Goal: Task Accomplishment & Management: Manage account settings

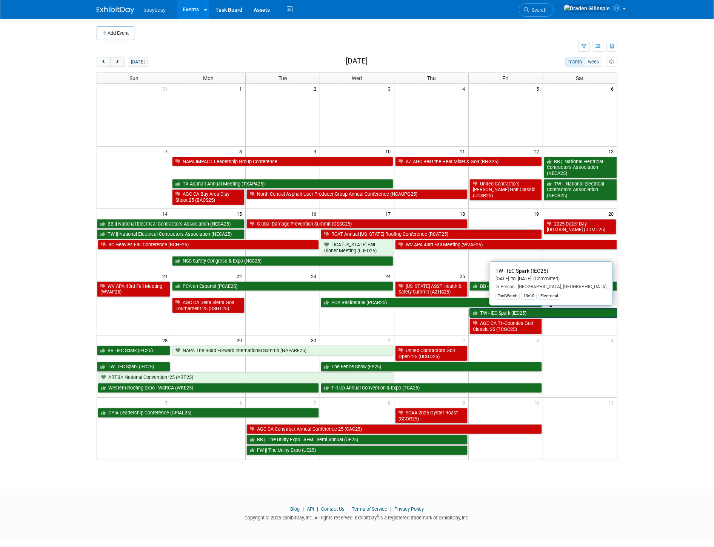
click at [492, 313] on link "TW - IEC Spark (IEC25)" at bounding box center [544, 313] width 148 height 10
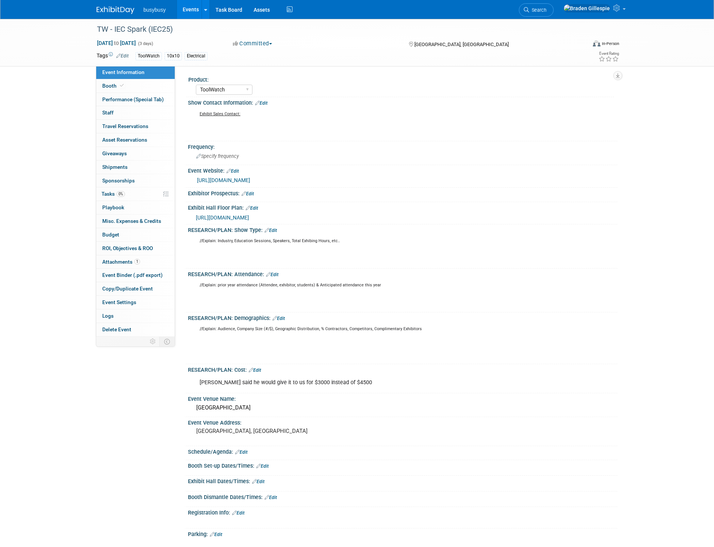
select select "ToolWatch"
click at [119, 8] on img at bounding box center [116, 10] width 38 height 8
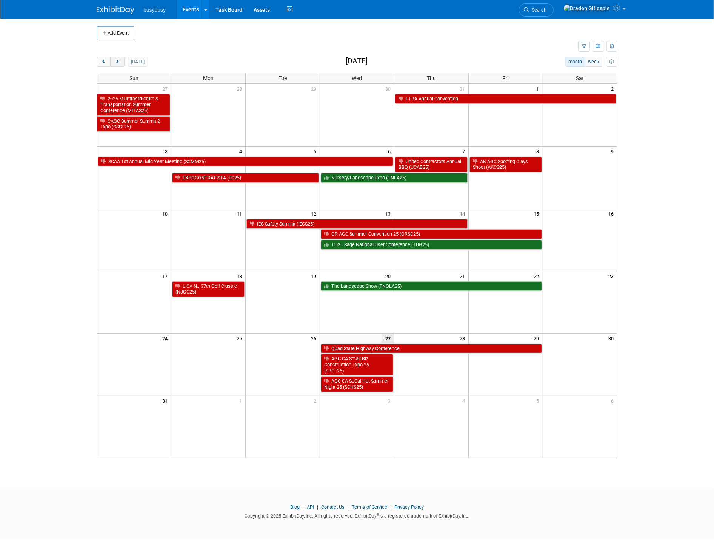
click at [116, 62] on span "next" at bounding box center [117, 62] width 6 height 5
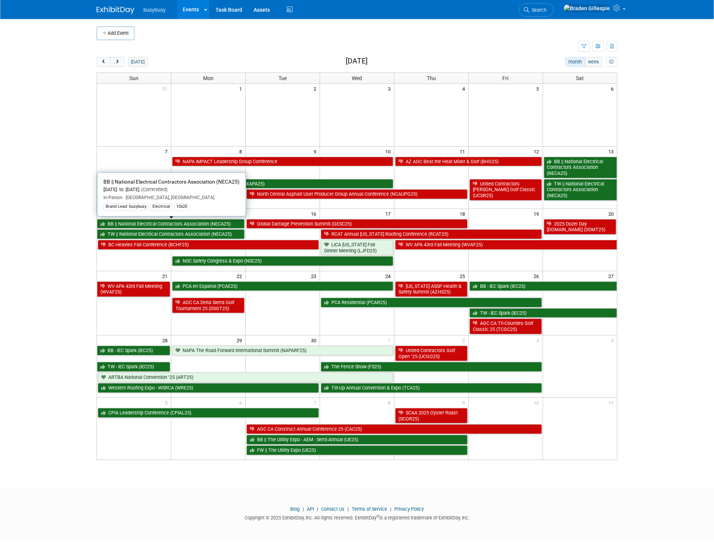
click at [191, 221] on link "BB || National Electrical Contractors Association (NECA25)" at bounding box center [171, 224] width 148 height 10
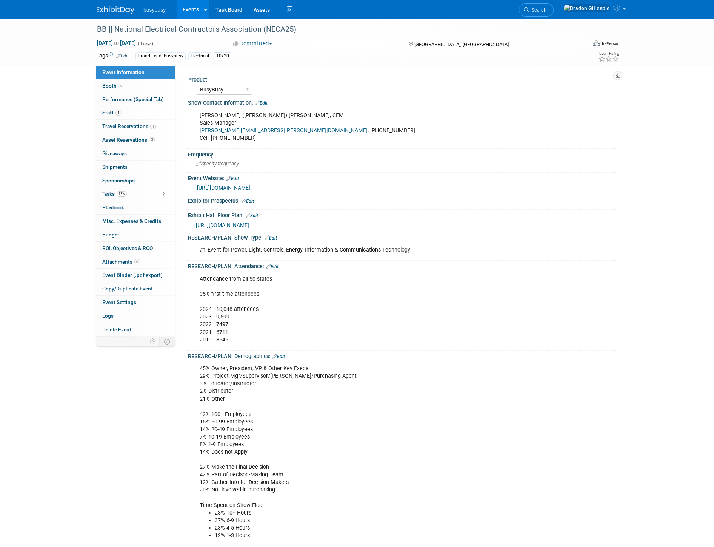
select select "BusyBusy"
click at [125, 114] on link "4 Staff 4" at bounding box center [135, 112] width 79 height 13
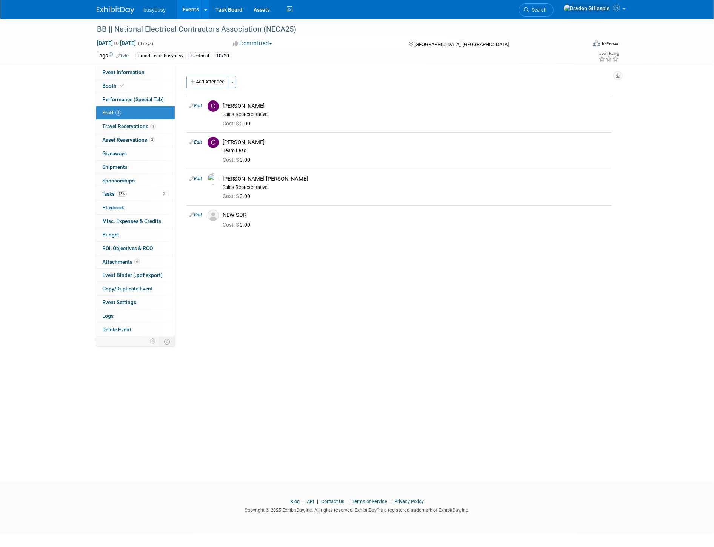
click at [208, 84] on button "Add Attendee" at bounding box center [208, 82] width 43 height 12
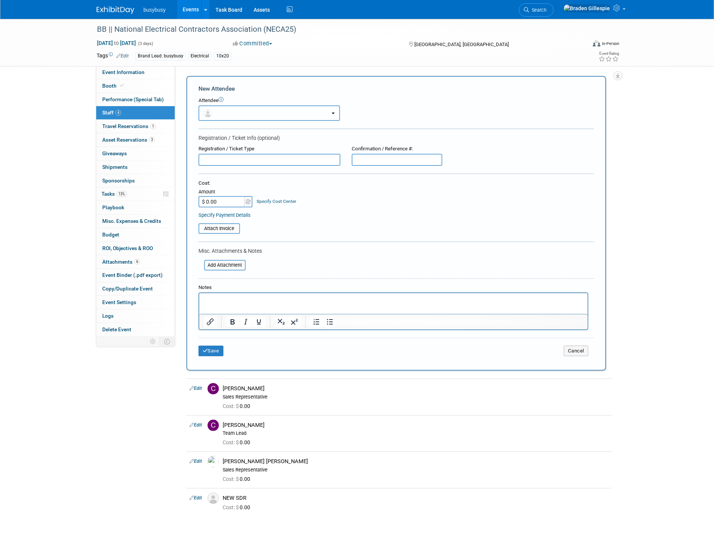
click at [240, 112] on button "button" at bounding box center [270, 112] width 142 height 15
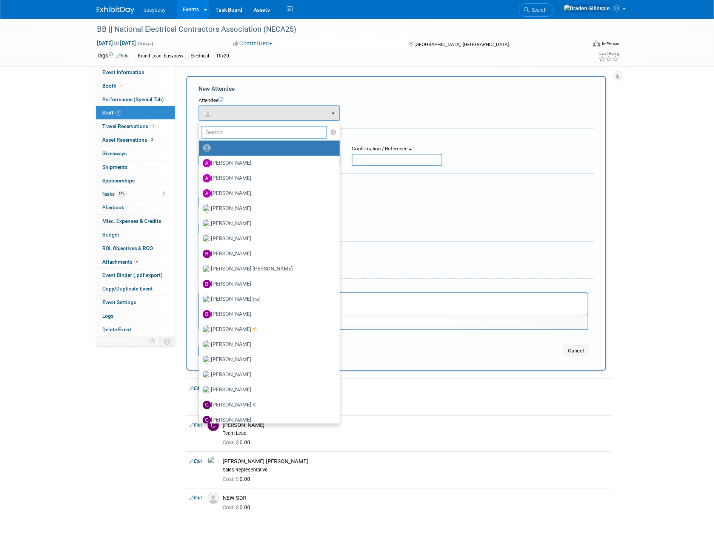
click at [224, 130] on input "text" at bounding box center [264, 132] width 126 height 13
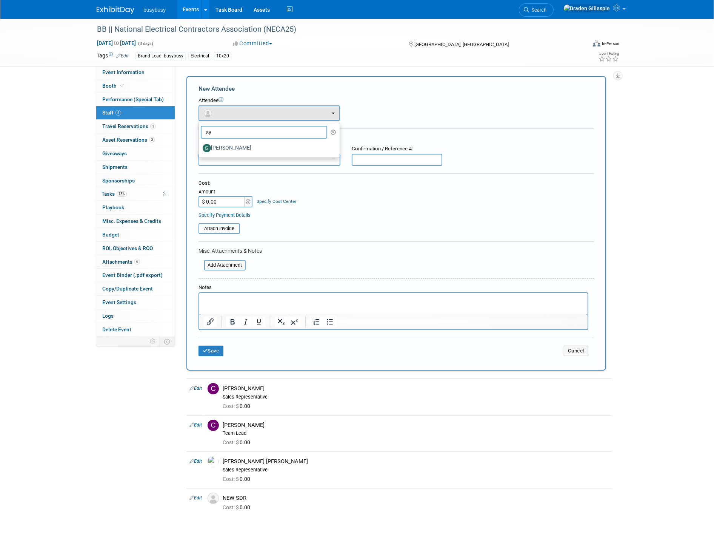
type input "syd"
click at [236, 148] on label "Sydney Sanders" at bounding box center [268, 148] width 130 height 12
click at [200, 148] on input "Sydney Sanders" at bounding box center [197, 147] width 5 height 5
select select "5772b13b-fcd4-49c9-9eb2-f194e4f04a6b"
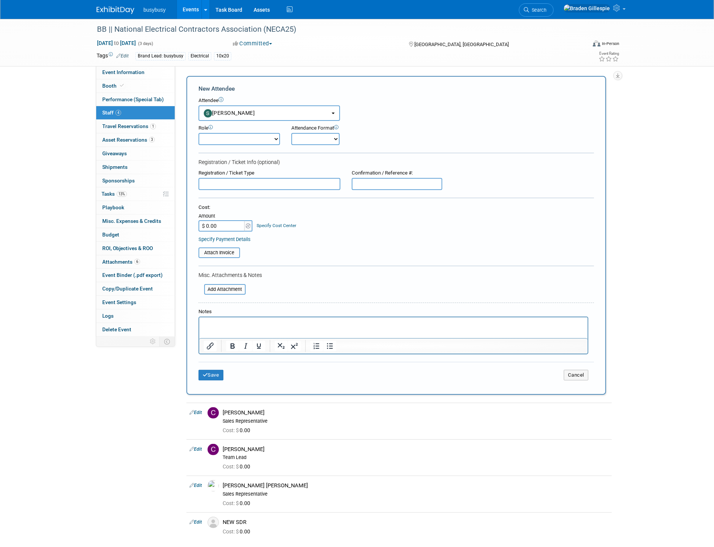
click at [242, 138] on select "Demonstrator Host Partnerships Planner Presenter Promoter Sales Representative" at bounding box center [240, 139] width 82 height 12
select select "4"
click at [199, 133] on select "Demonstrator Host Partnerships Planner Presenter Promoter Sales Representative" at bounding box center [240, 139] width 82 height 12
click at [217, 370] on button "Save" at bounding box center [211, 375] width 25 height 11
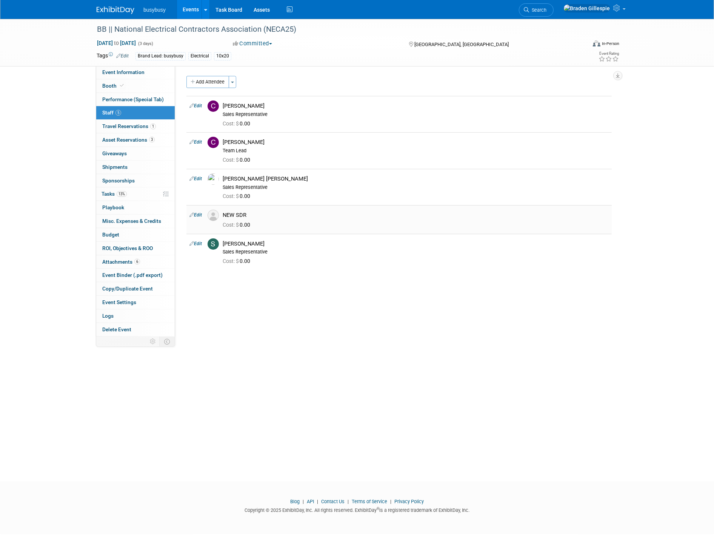
click at [197, 213] on link "Edit" at bounding box center [196, 214] width 12 height 5
select select "cb55ae0d-162f-4173-b879-ea6c713fb161"
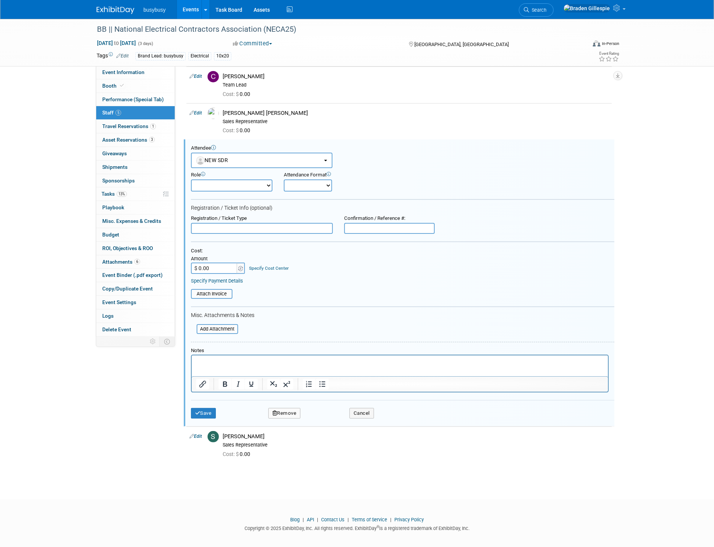
click at [290, 408] on button "Remove" at bounding box center [284, 413] width 32 height 11
click at [322, 414] on link "Yes" at bounding box center [326, 415] width 22 height 12
